Goal: Task Accomplishment & Management: Manage account settings

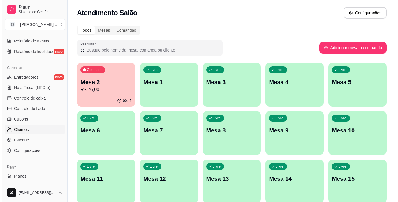
scroll to position [203, 0]
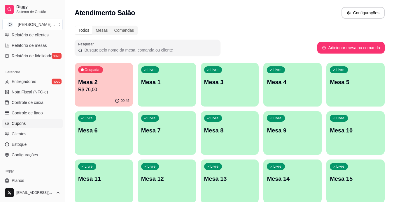
click at [34, 122] on link "Cupons" at bounding box center [32, 123] width 60 height 9
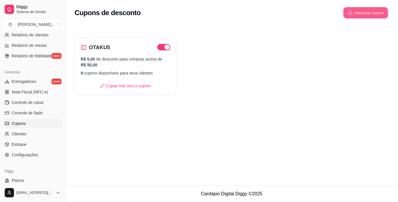
click at [356, 13] on button "Adicionar cupom" at bounding box center [365, 12] width 45 height 11
select select "FIXED_VALUE"
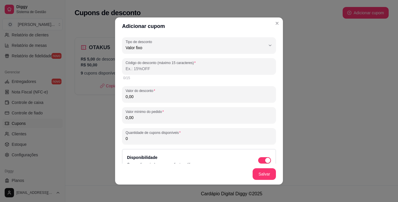
click at [171, 66] on input "Código do desconto (máximo 15 caracteres)" at bounding box center [199, 69] width 147 height 6
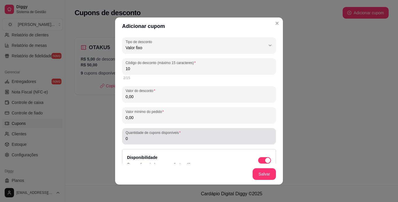
type input "10"
click at [160, 143] on div "Quantidade de cupons disponíveis 0" at bounding box center [199, 136] width 154 height 16
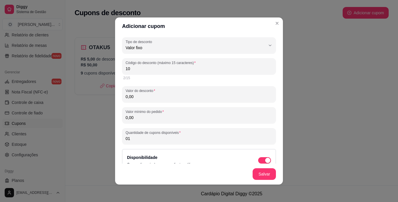
type input "0"
click at [158, 140] on input "Quantidade de cupons disponíveis" at bounding box center [199, 139] width 147 height 6
click at [137, 138] on input "Quantidade de cupons disponíveis" at bounding box center [199, 139] width 147 height 6
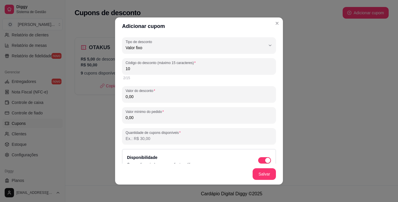
click at [137, 138] on input "Quantidade de cupons disponíveis" at bounding box center [199, 139] width 147 height 6
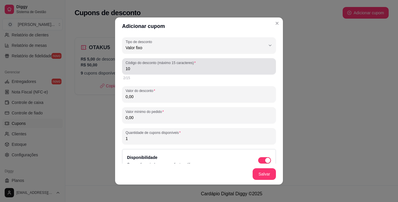
type input "1"
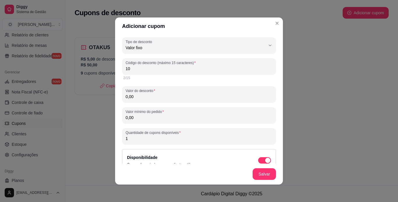
click at [141, 69] on input "10" at bounding box center [199, 69] width 147 height 6
type input "O"
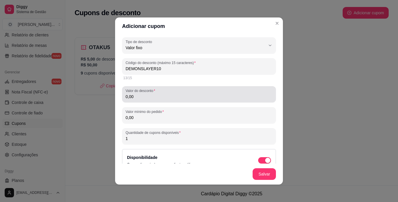
type input "DEMONSLAYER10"
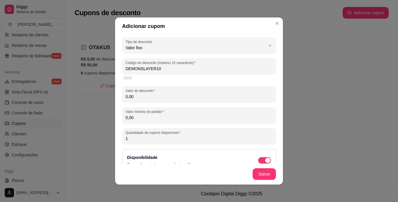
click at [172, 96] on input "0,00" at bounding box center [199, 97] width 147 height 6
type input "5,00"
click at [227, 163] on div "Disponibilidade Cupom disponível para seus clientes utilizarem" at bounding box center [199, 160] width 144 height 13
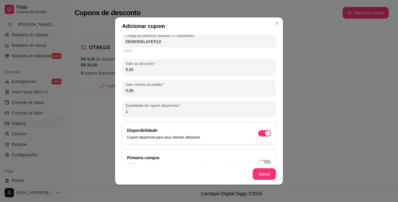
scroll to position [27, 0]
click at [143, 113] on input "1" at bounding box center [199, 111] width 147 height 6
type input "15"
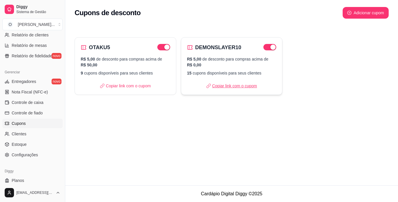
click at [247, 86] on p "Copiar link com o cupom" at bounding box center [231, 86] width 51 height 6
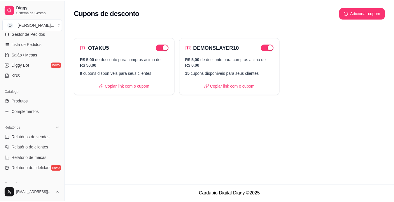
scroll to position [0, 0]
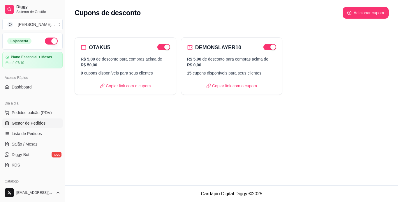
click at [29, 124] on span "Gestor de Pedidos" at bounding box center [29, 123] width 34 height 6
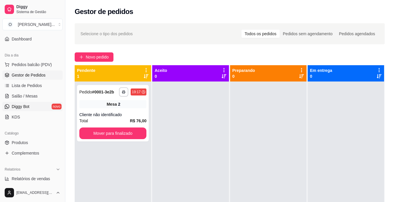
scroll to position [48, 0]
click at [34, 143] on link "Produtos" at bounding box center [32, 142] width 60 height 9
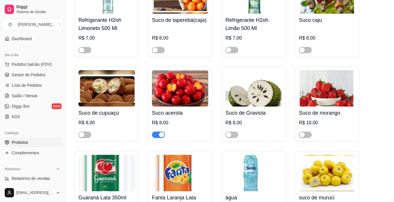
scroll to position [1855, 0]
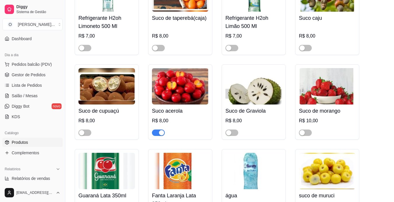
click at [159, 130] on div "button" at bounding box center [161, 132] width 5 height 5
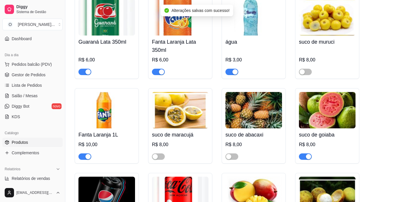
scroll to position [2009, 0]
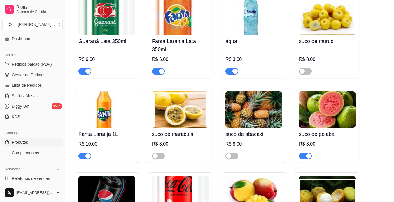
click at [82, 153] on span "button" at bounding box center [84, 156] width 13 height 6
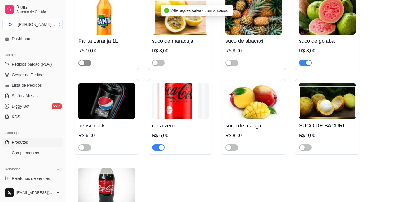
scroll to position [2103, 0]
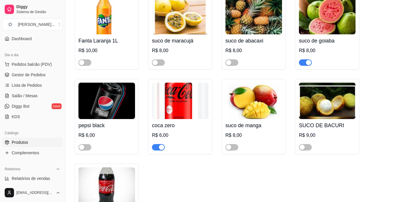
click at [303, 59] on span "button" at bounding box center [305, 62] width 13 height 6
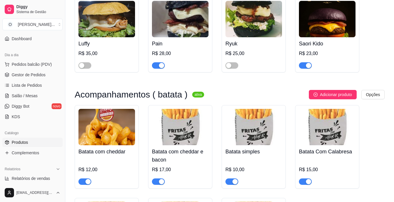
scroll to position [1418, 0]
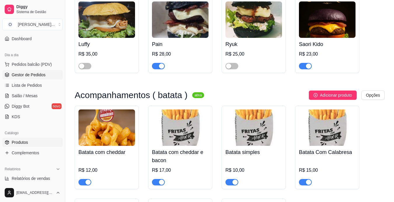
click at [43, 73] on span "Gestor de Pedidos" at bounding box center [29, 75] width 34 height 6
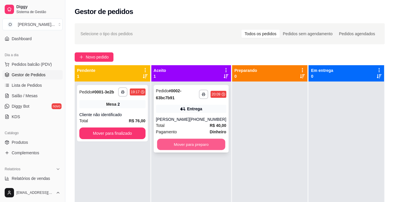
click at [190, 143] on button "Mover para preparo" at bounding box center [191, 144] width 68 height 11
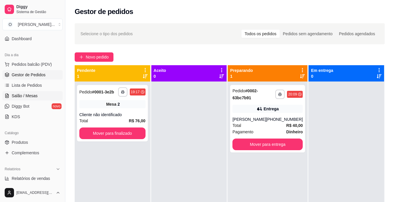
click at [33, 94] on span "Salão / Mesas" at bounding box center [25, 96] width 26 height 6
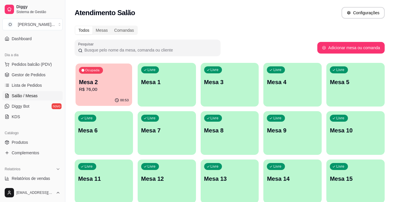
click at [99, 79] on p "Mesa 2" at bounding box center [104, 82] width 50 height 8
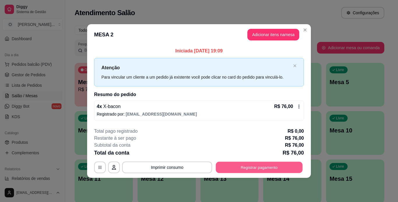
click at [244, 170] on button "Registrar pagamento" at bounding box center [259, 167] width 87 height 11
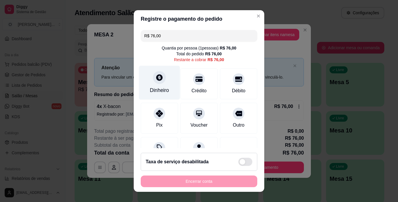
click at [153, 82] on div at bounding box center [159, 77] width 13 height 13
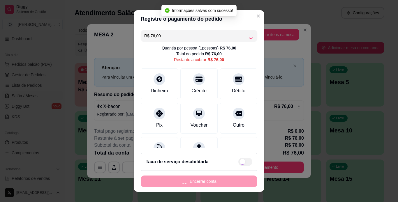
type input "R$ 0,00"
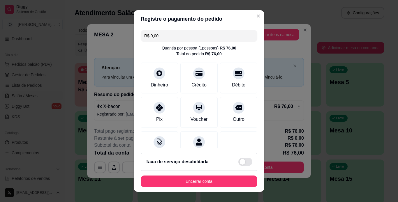
scroll to position [53, 0]
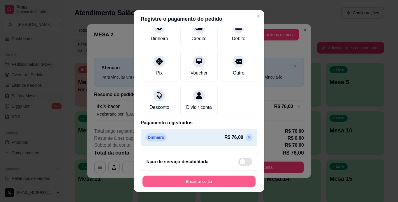
click at [181, 177] on button "Encerrar conta" at bounding box center [199, 181] width 113 height 11
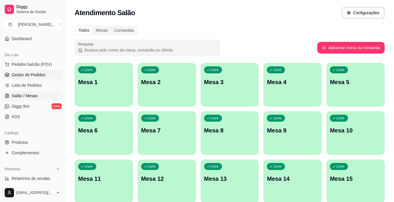
click at [28, 75] on span "Gestor de Pedidos" at bounding box center [29, 75] width 34 height 6
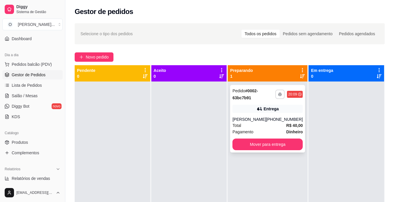
click at [275, 94] on button "button" at bounding box center [279, 94] width 9 height 9
click at [262, 113] on button "IMPRESSORA" at bounding box center [260, 114] width 42 height 9
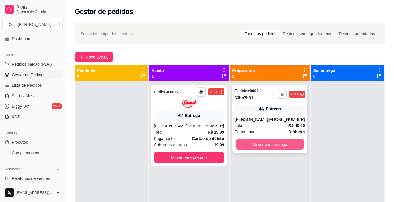
click at [290, 144] on button "Mover para entrega" at bounding box center [269, 144] width 68 height 11
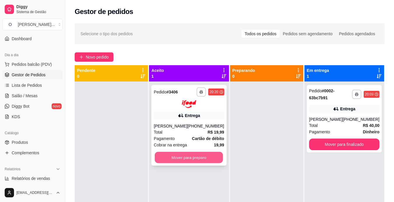
click at [197, 159] on button "Mover para preparo" at bounding box center [189, 157] width 68 height 11
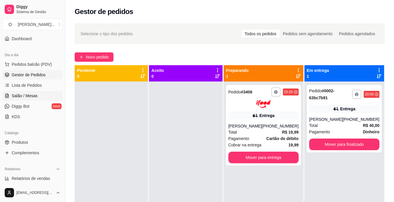
click at [27, 96] on span "Salão / Mesas" at bounding box center [25, 96] width 26 height 6
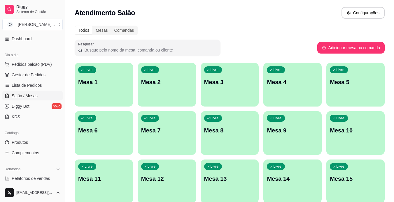
click at [106, 98] on div "Livre Mesa 1" at bounding box center [104, 81] width 58 height 37
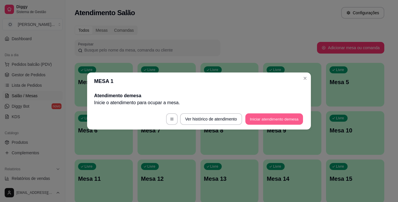
click at [286, 122] on button "Iniciar atendimento de mesa" at bounding box center [274, 119] width 58 height 11
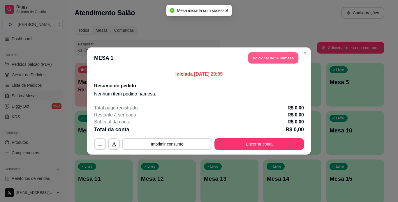
click at [274, 57] on button "Adicionar itens na mesa" at bounding box center [273, 57] width 50 height 11
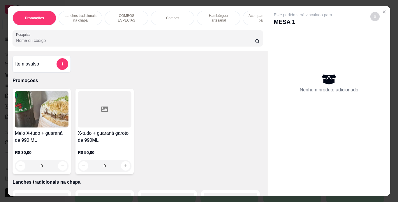
click at [144, 14] on div "COMBOS ESPECIAS" at bounding box center [127, 18] width 44 height 15
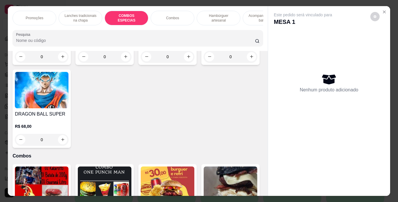
scroll to position [15, 0]
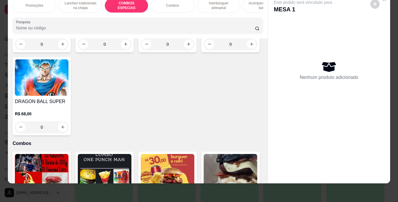
click at [59, 50] on div "R$ 79,00 0" at bounding box center [42, 36] width 54 height 28
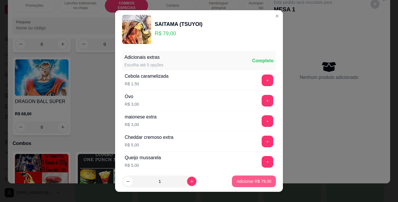
click at [237, 184] on p "Adicionar R$ 79,00" at bounding box center [254, 182] width 35 height 6
type input "1"
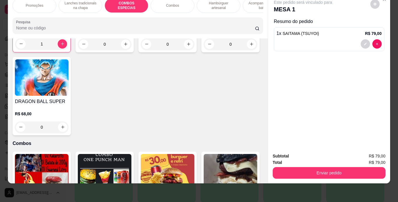
click at [255, 3] on p "Acompanhamentos ( batata )" at bounding box center [265, 5] width 34 height 9
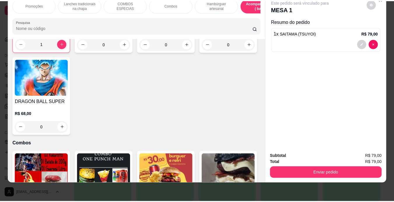
scroll to position [1426, 0]
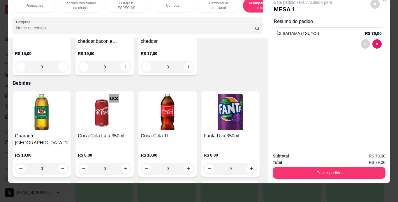
click at [248, 2] on p "Acompanhamentos ( batata )" at bounding box center [265, 5] width 34 height 9
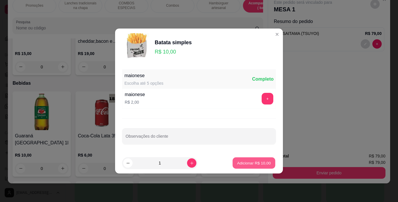
click at [261, 166] on p "Adicionar R$ 10,00" at bounding box center [254, 163] width 34 height 6
type input "1"
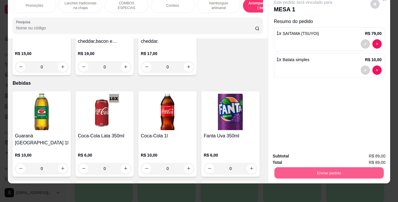
click at [289, 168] on button "Enviar pedido" at bounding box center [328, 173] width 109 height 11
click at [294, 156] on button "Não registrar e enviar pedido" at bounding box center [309, 154] width 59 height 11
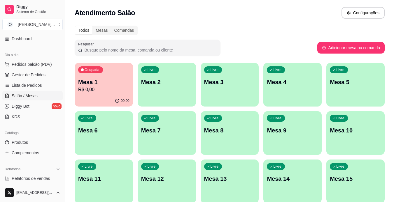
click at [34, 73] on span "Gestor de Pedidos" at bounding box center [29, 75] width 34 height 6
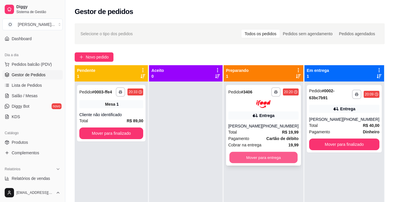
click at [279, 157] on button "Mover para entrega" at bounding box center [263, 157] width 68 height 11
